Goal: Register for event/course

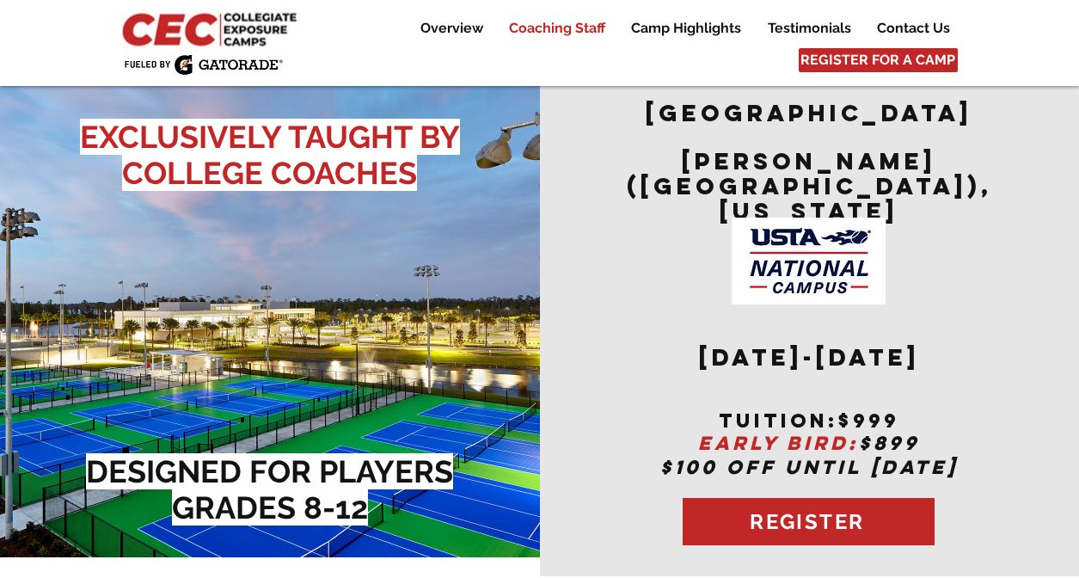
click at [575, 27] on p "Coaching Staff" at bounding box center [558, 28] width 114 height 21
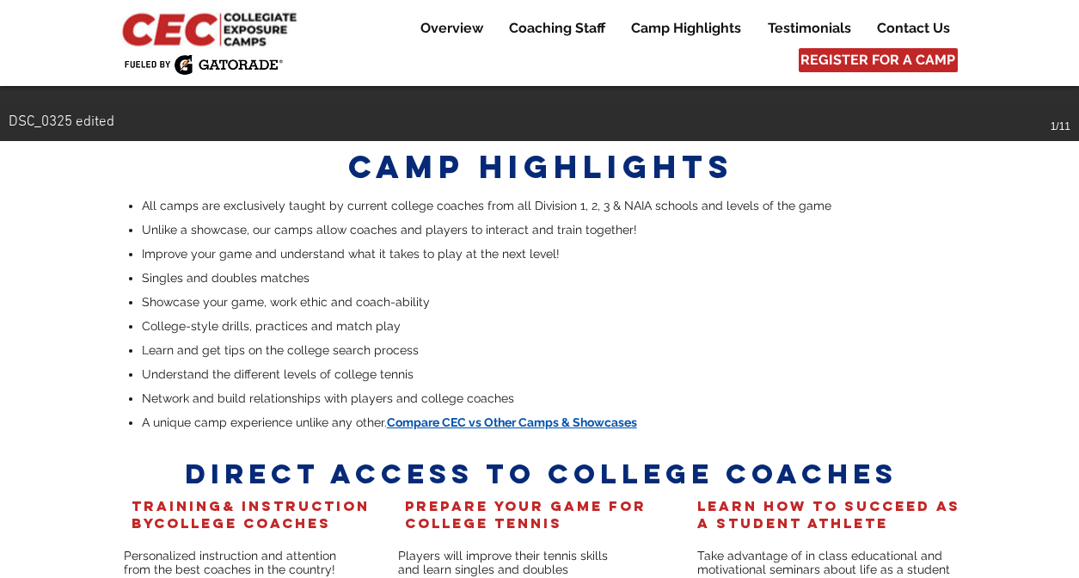
scroll to position [3350, 0]
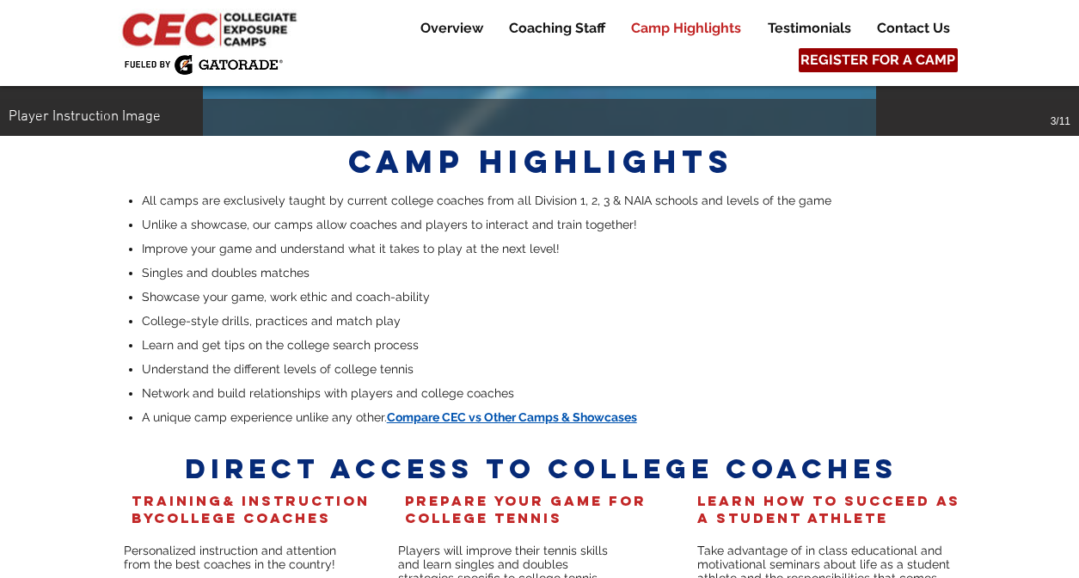
click at [888, 58] on span "REGISTER FOR A CAMP" at bounding box center [878, 60] width 155 height 19
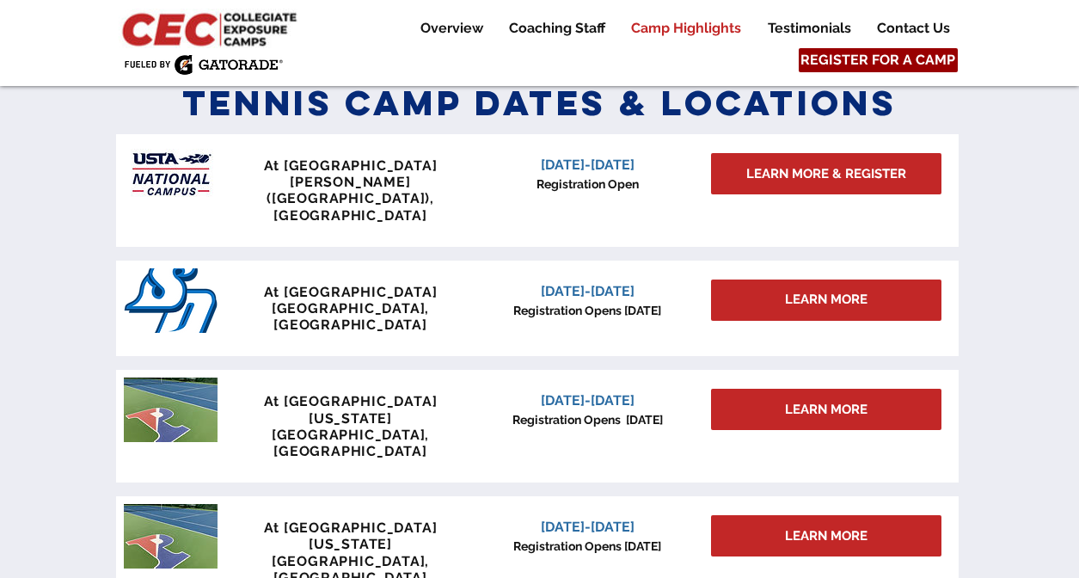
scroll to position [753, 0]
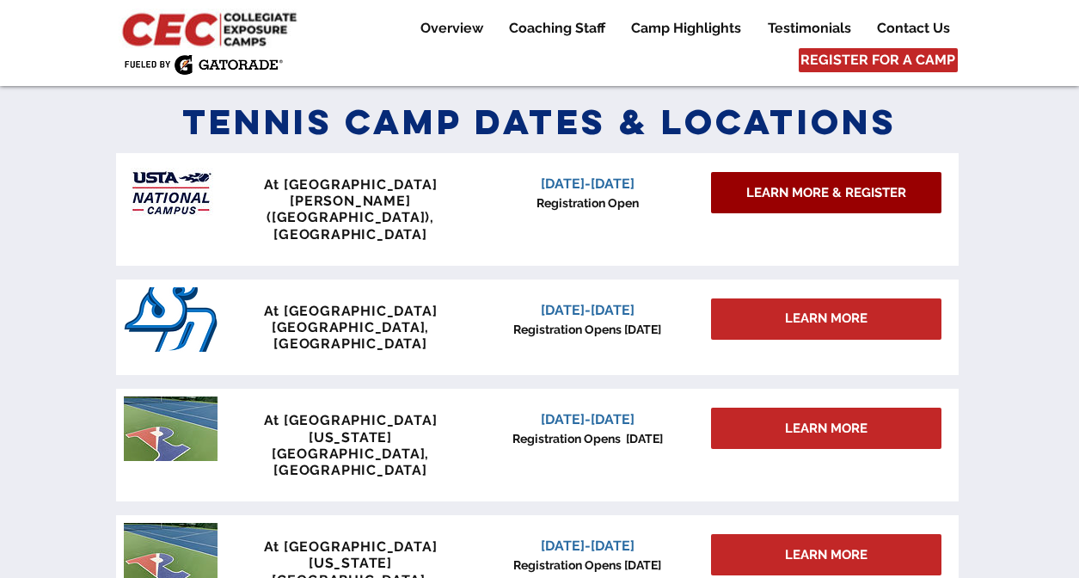
click at [827, 197] on span "LEARN MORE & REGISTER" at bounding box center [827, 193] width 160 height 18
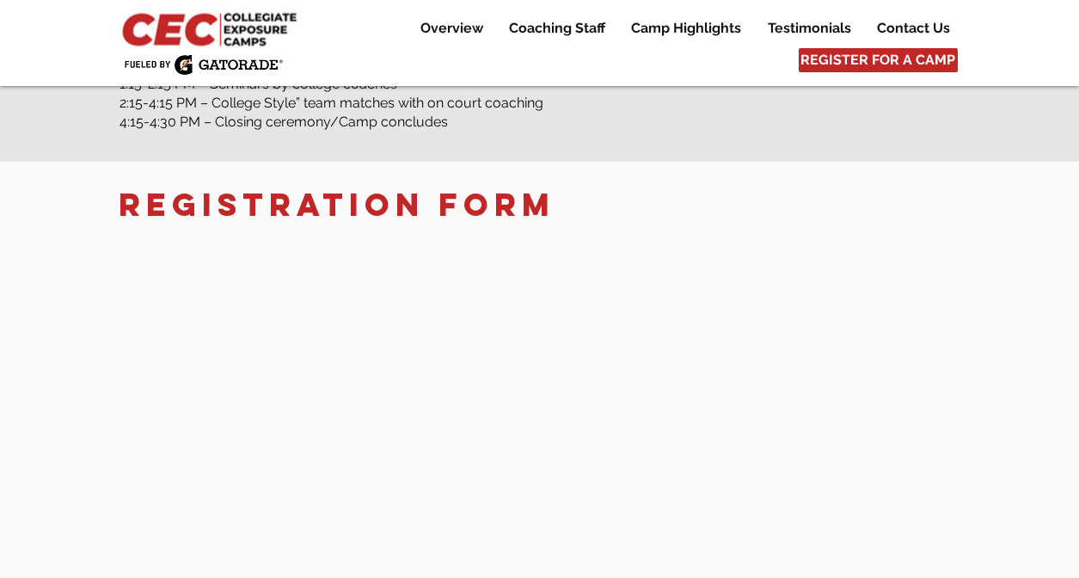
scroll to position [2708, 0]
